Goal: Find specific page/section: Find specific page/section

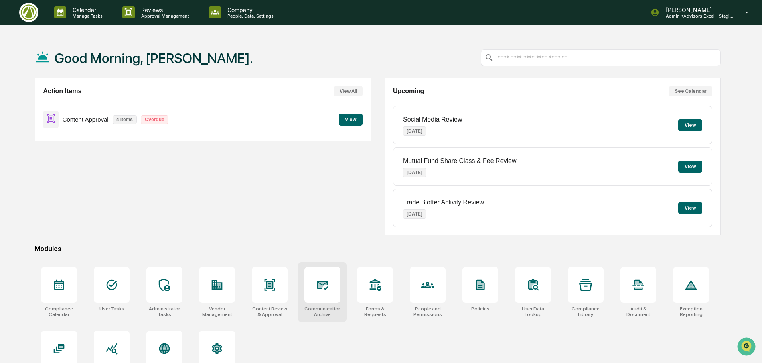
click at [327, 292] on div at bounding box center [322, 285] width 36 height 36
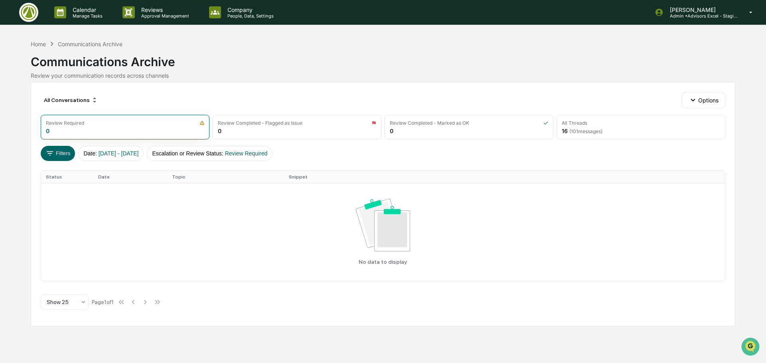
click at [345, 55] on div "Communications Archive" at bounding box center [383, 58] width 704 height 21
drag, startPoint x: 266, startPoint y: 58, endPoint x: 272, endPoint y: 66, distance: 9.7
click at [270, 65] on div "Communications Archive" at bounding box center [383, 58] width 704 height 21
click at [377, 69] on div "Communications Archive Review your communication records across channels" at bounding box center [383, 63] width 704 height 31
click at [431, 77] on div "Review your communication records across channels" at bounding box center [383, 75] width 704 height 7
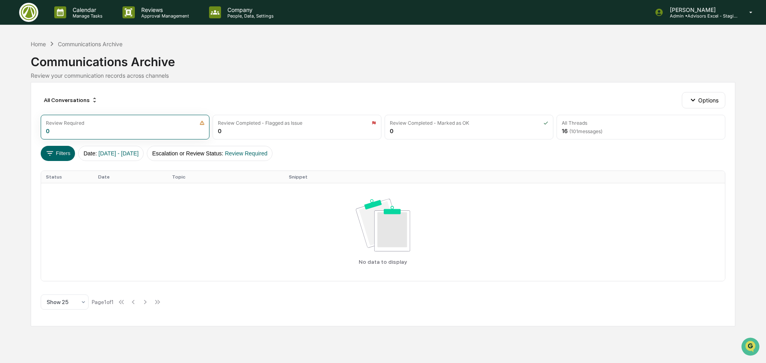
drag, startPoint x: 379, startPoint y: 55, endPoint x: 385, endPoint y: 56, distance: 6.4
click at [380, 55] on div "Communications Archive" at bounding box center [383, 58] width 704 height 21
click at [36, 45] on div "Home" at bounding box center [38, 44] width 15 height 7
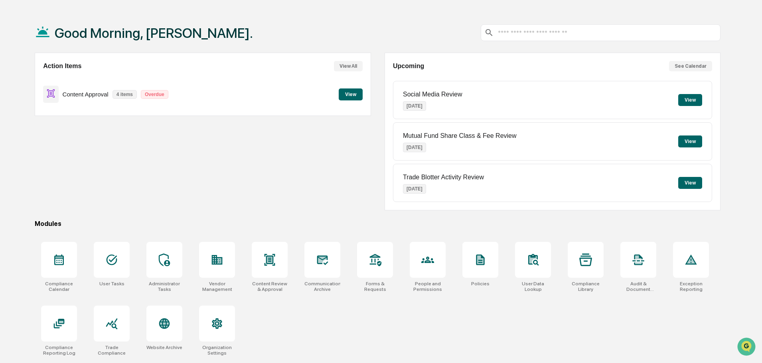
scroll to position [38, 0]
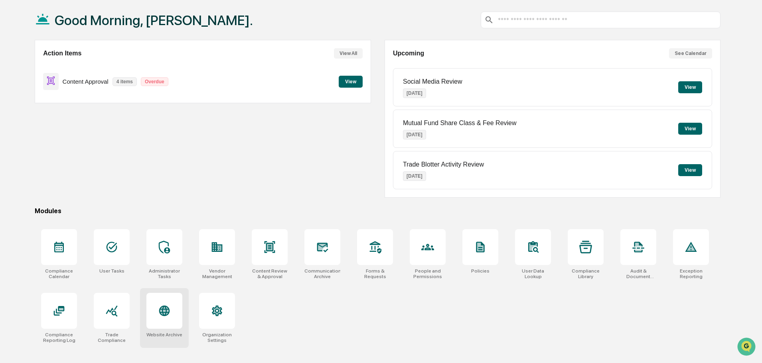
click at [154, 306] on div at bounding box center [164, 311] width 36 height 36
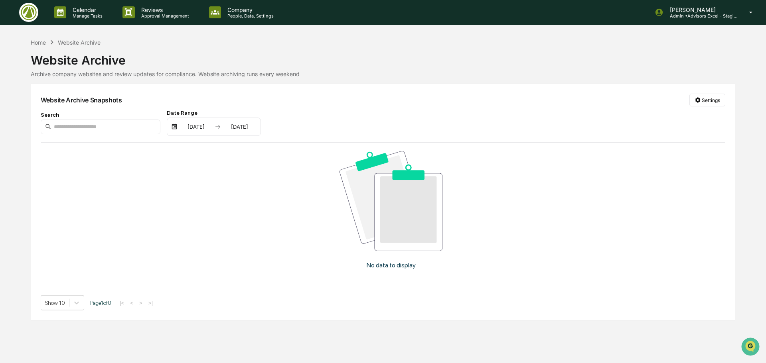
click at [411, 47] on div "Website Archive" at bounding box center [383, 57] width 704 height 21
click at [448, 67] on div "Website Archive" at bounding box center [383, 57] width 704 height 21
click at [439, 55] on div "Website Archive" at bounding box center [383, 57] width 704 height 21
click at [397, 62] on div "Website Archive" at bounding box center [383, 57] width 704 height 21
click at [714, 17] on p "Admin • Advisors Excel - Staging" at bounding box center [700, 16] width 74 height 6
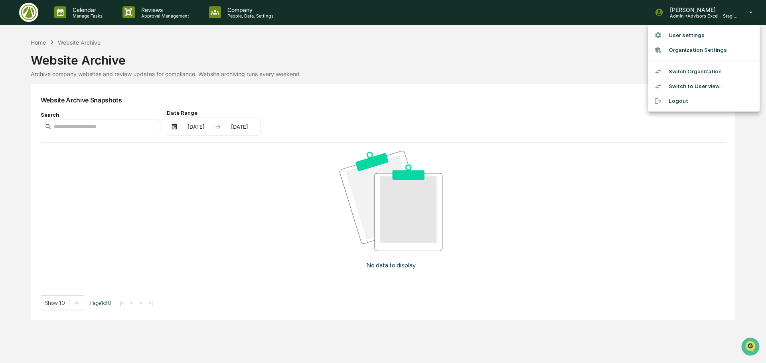
click at [425, 57] on div at bounding box center [383, 181] width 766 height 363
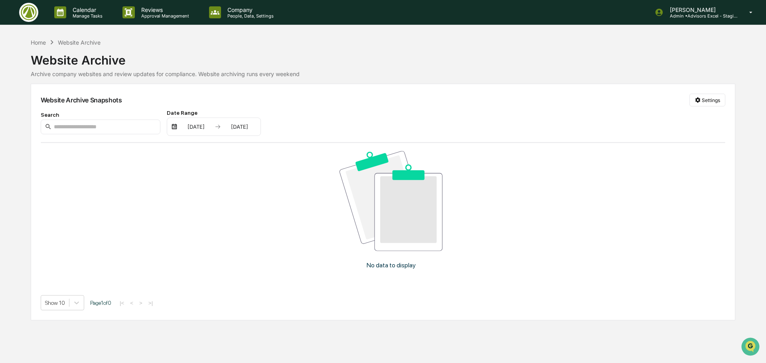
click at [31, 12] on img at bounding box center [28, 12] width 19 height 19
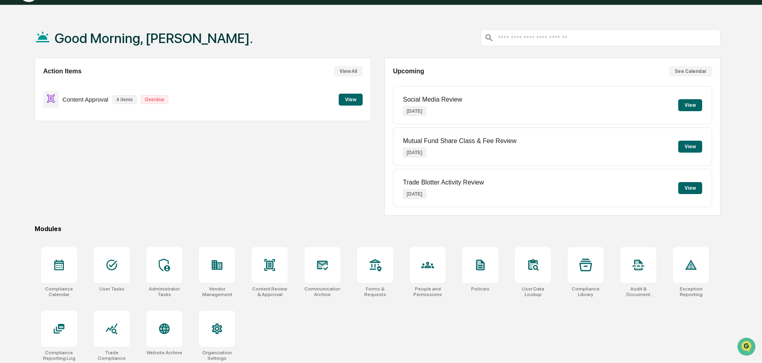
scroll to position [38, 0]
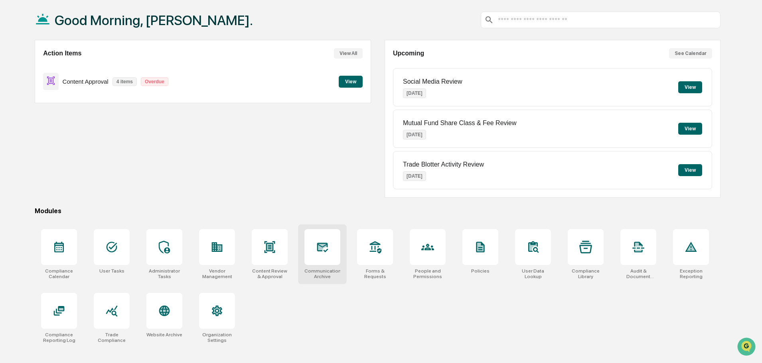
click at [320, 248] on icon at bounding box center [322, 247] width 8 height 6
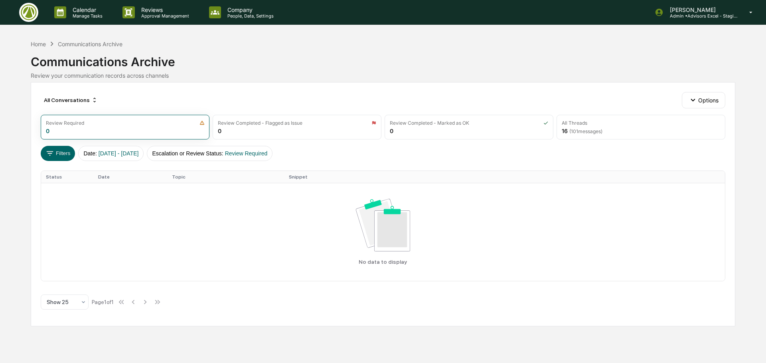
drag, startPoint x: 425, startPoint y: 161, endPoint x: 399, endPoint y: 161, distance: 26.7
click at [425, 161] on div "All Conversations Options Review Required 0 Review Completed - Flagged as Issue…" at bounding box center [383, 204] width 704 height 245
click at [366, 148] on div "Filters Date : 01/01/2024 - 12/31/2025 Escalation or Review Status : Review Req…" at bounding box center [383, 153] width 685 height 15
click at [292, 54] on div "Communications Archive" at bounding box center [383, 58] width 704 height 21
click at [261, 53] on div "Communications Archive" at bounding box center [383, 58] width 704 height 21
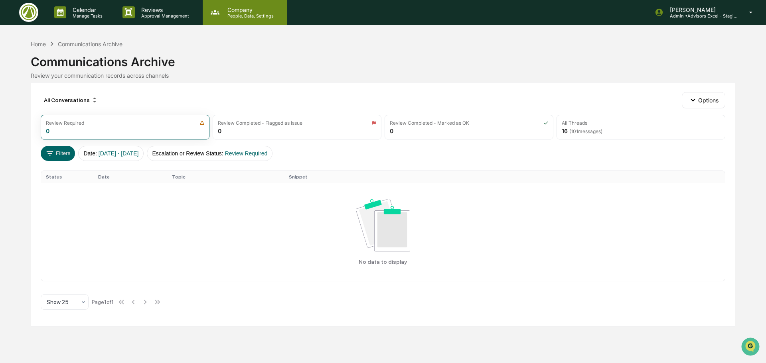
drag, startPoint x: 283, startPoint y: 47, endPoint x: 245, endPoint y: 14, distance: 50.1
click at [283, 46] on div "Home Communications Archive Communications Archive Review your communication re…" at bounding box center [383, 58] width 704 height 39
click at [245, 14] on p "People, Data, Settings" at bounding box center [249, 16] width 57 height 6
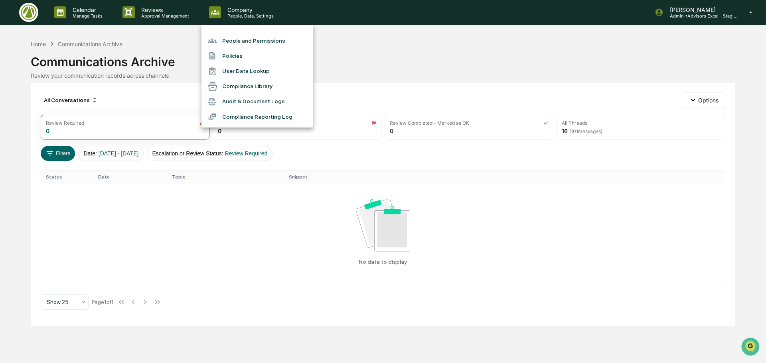
click at [38, 14] on div at bounding box center [383, 181] width 766 height 363
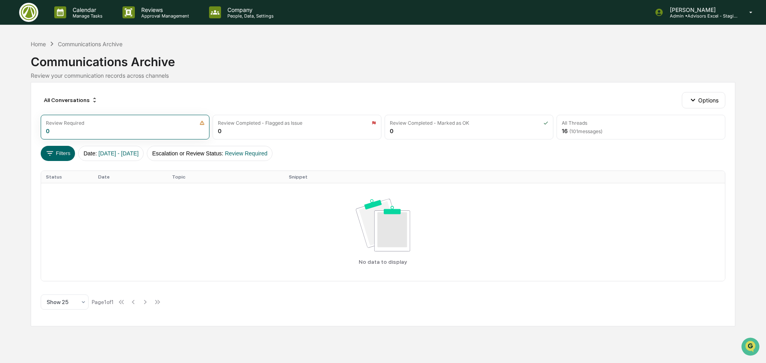
click at [29, 14] on img at bounding box center [28, 12] width 19 height 19
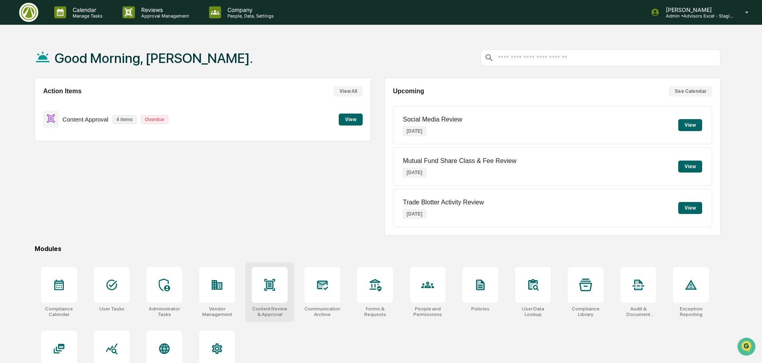
click at [274, 293] on div at bounding box center [270, 285] width 36 height 36
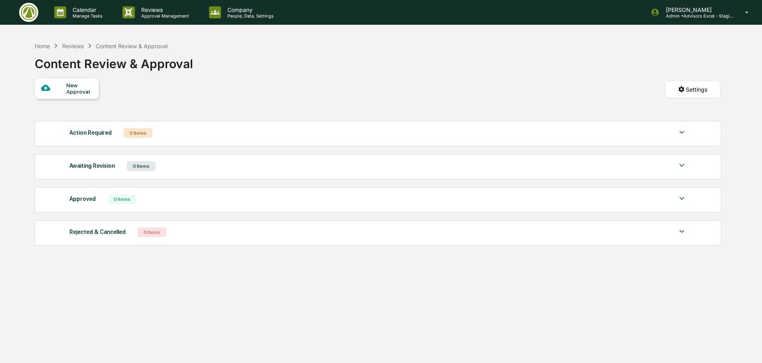
click at [266, 84] on div "New Approval Settings" at bounding box center [378, 97] width 686 height 39
click at [401, 57] on div "Home Reviews Content Review & Approval Content Review & Approval" at bounding box center [378, 58] width 686 height 40
click at [365, 75] on div "Home Reviews Content Review & Approval Content Review & Approval" at bounding box center [378, 58] width 686 height 40
click at [243, 16] on p "People, Data, Settings" at bounding box center [249, 16] width 57 height 6
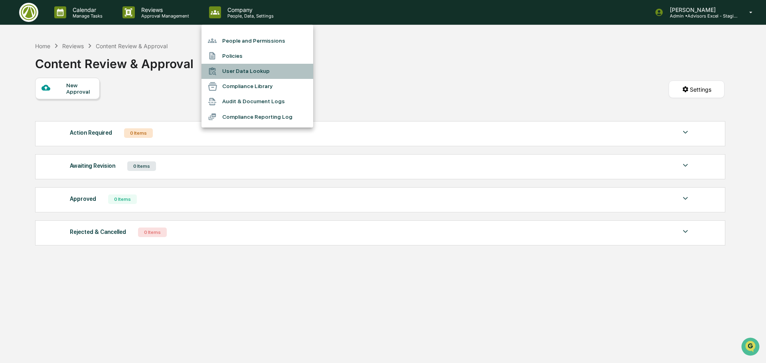
click at [259, 71] on li "User Data Lookup" at bounding box center [257, 71] width 112 height 15
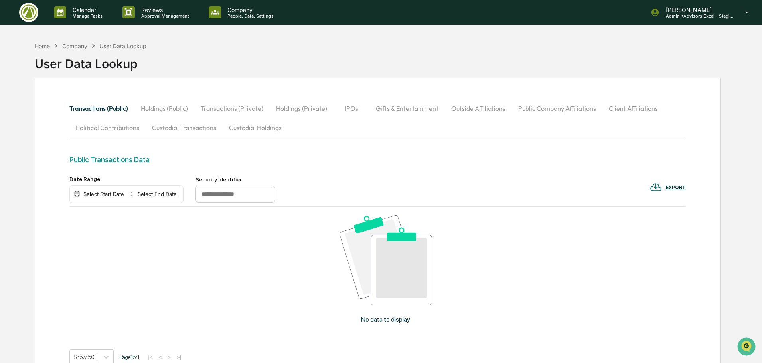
click at [369, 55] on div "Home Company User Data Lookup User Data Lookup" at bounding box center [378, 58] width 686 height 40
click at [432, 53] on div "Home Company User Data Lookup User Data Lookup" at bounding box center [378, 58] width 686 height 40
